Goal: Task Accomplishment & Management: Complete application form

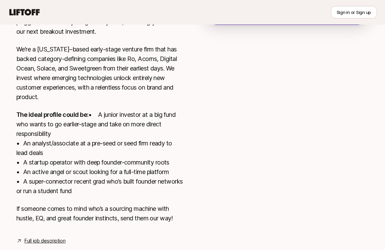
scroll to position [201, 0]
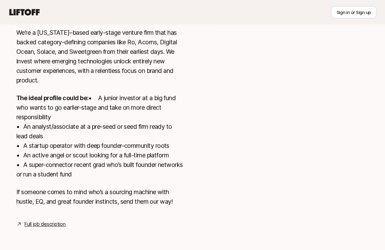
click at [49, 222] on link "Full job description" at bounding box center [44, 224] width 41 height 8
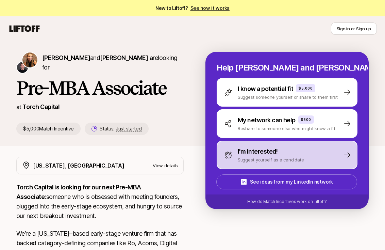
click at [297, 150] on div "I'm interested!" at bounding box center [271, 152] width 66 height 10
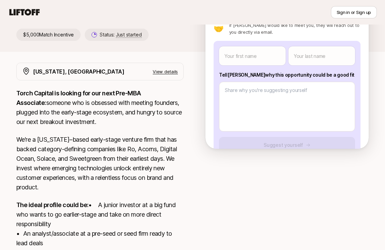
scroll to position [95, 0]
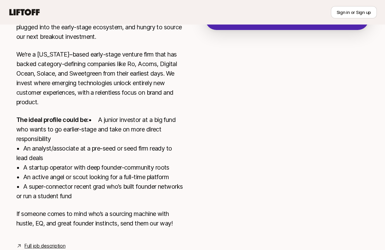
scroll to position [201, 0]
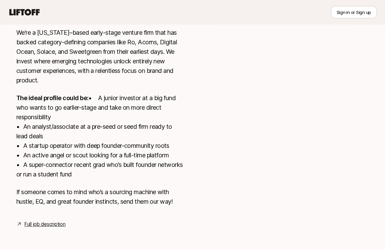
click at [47, 221] on link "Full job description" at bounding box center [44, 224] width 41 height 8
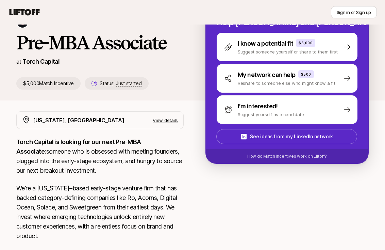
scroll to position [0, 0]
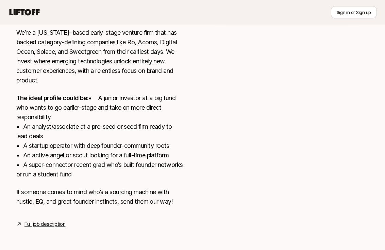
scroll to position [197, 0]
